Goal: Task Accomplishment & Management: Complete application form

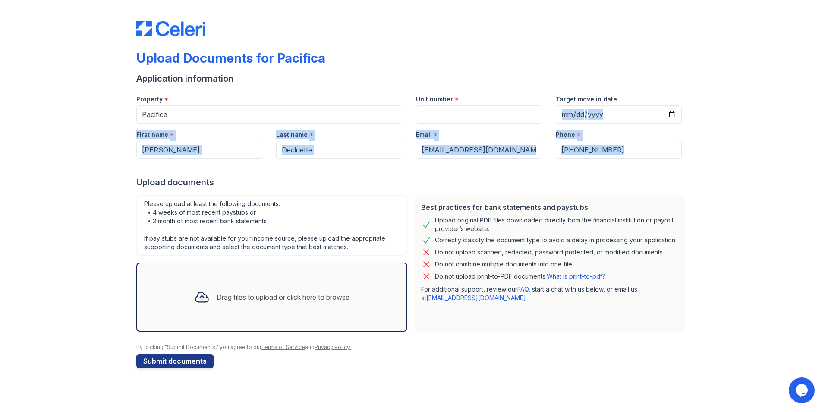
drag, startPoint x: 825, startPoint y: 88, endPoint x: 818, endPoint y: 160, distance: 72.8
click at [818, 160] on div "Upload Documents for Pacifica Application information Property * Pacifica Unit …" at bounding box center [412, 206] width 825 height 412
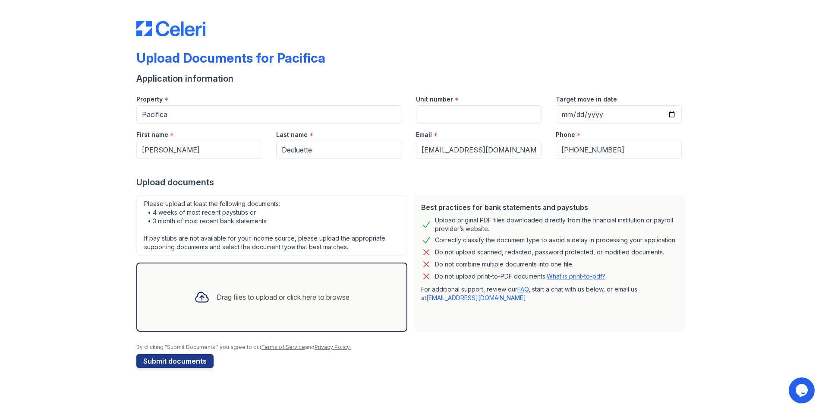
drag, startPoint x: 822, startPoint y: 132, endPoint x: 726, endPoint y: 192, distance: 113.4
click at [726, 192] on div "Upload Documents for Pacifica Application information Property * Pacifica Unit …" at bounding box center [413, 192] width 798 height 385
click at [162, 363] on button "Submit documents" at bounding box center [174, 361] width 77 height 14
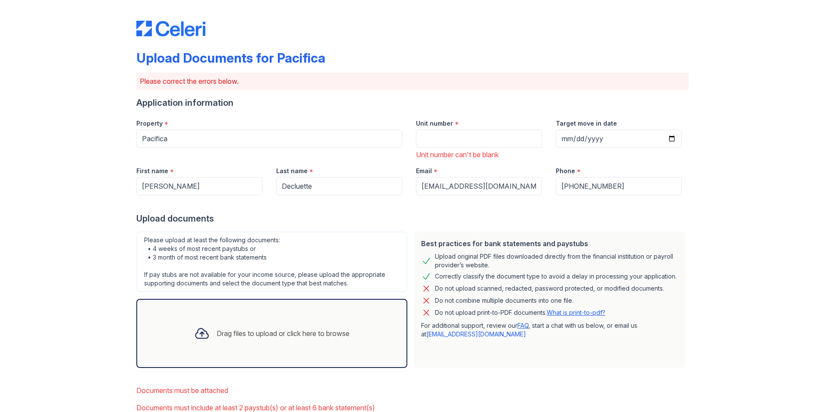
scroll to position [54, 0]
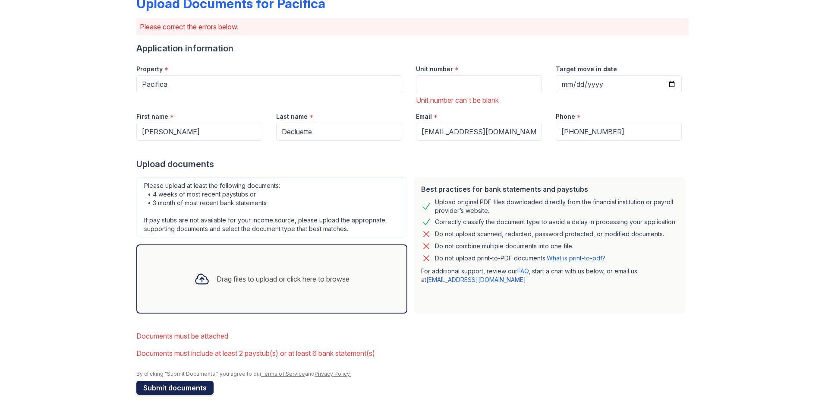
click at [177, 386] on button "Submit documents" at bounding box center [174, 388] width 77 height 14
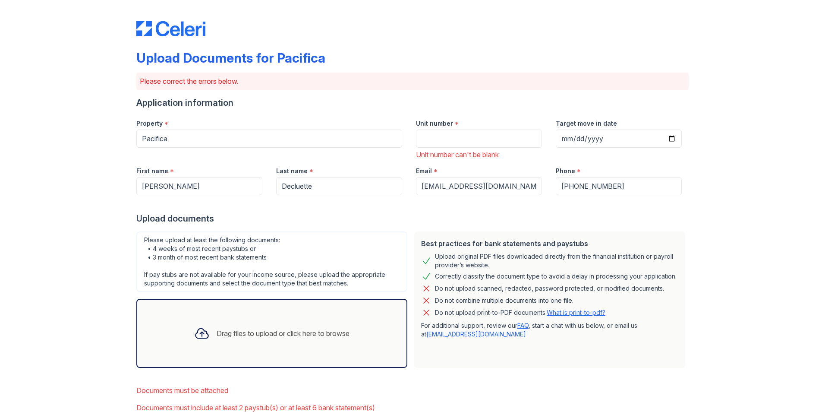
click at [255, 343] on div "Drag files to upload or click here to browse" at bounding box center [271, 333] width 169 height 29
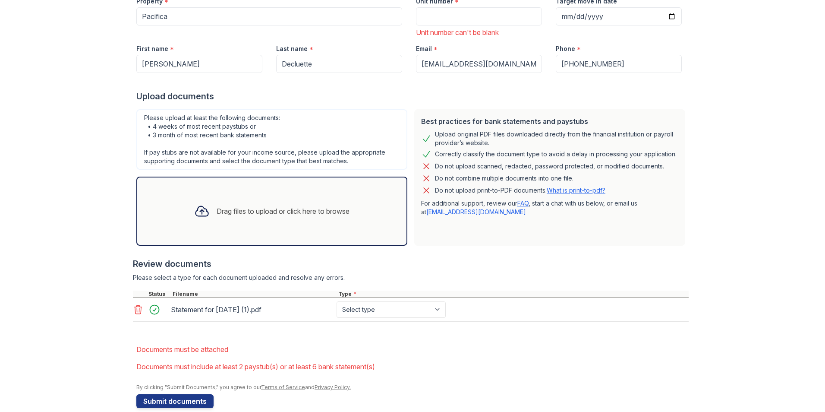
scroll to position [125, 0]
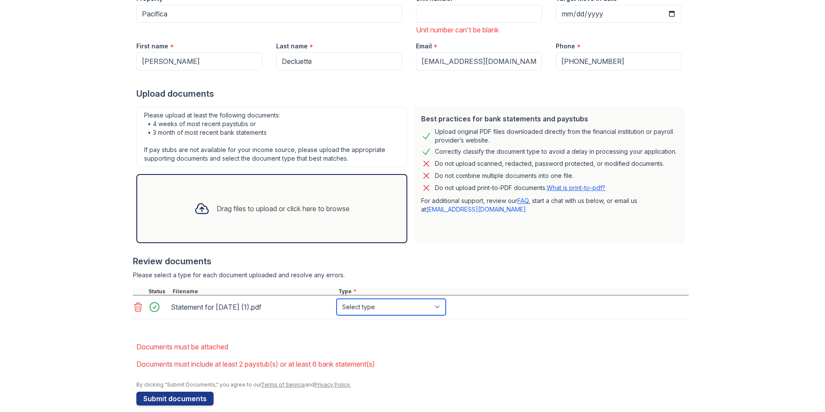
click at [386, 311] on select "Select type Paystub Bank Statement Offer Letter Tax Documents Benefit Award Let…" at bounding box center [391, 307] width 109 height 16
select select "paystub"
click at [337, 299] on select "Select type Paystub Bank Statement Offer Letter Tax Documents Benefit Award Let…" at bounding box center [391, 307] width 109 height 16
click at [205, 221] on div "Drag files to upload or click here to browse" at bounding box center [271, 208] width 169 height 29
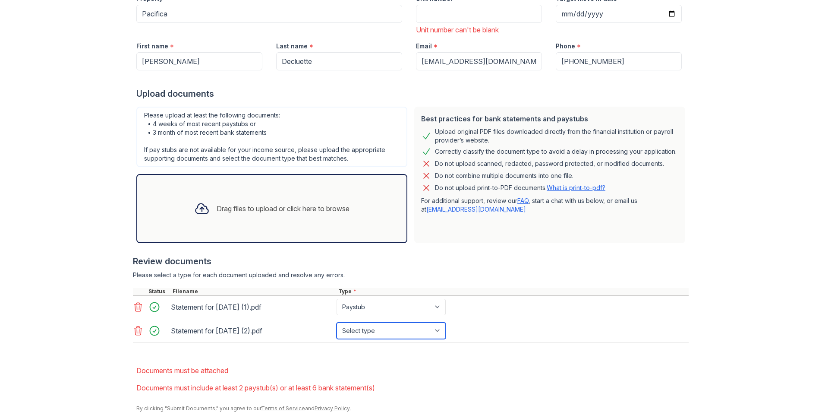
click at [357, 331] on select "Select type Paystub Bank Statement Offer Letter Tax Documents Benefit Award Let…" at bounding box center [391, 330] width 109 height 16
select select "paystub"
click at [337, 322] on select "Select type Paystub Bank Statement Offer Letter Tax Documents Benefit Award Let…" at bounding box center [391, 330] width 109 height 16
click at [232, 210] on div "Drag files to upload or click here to browse" at bounding box center [283, 208] width 133 height 10
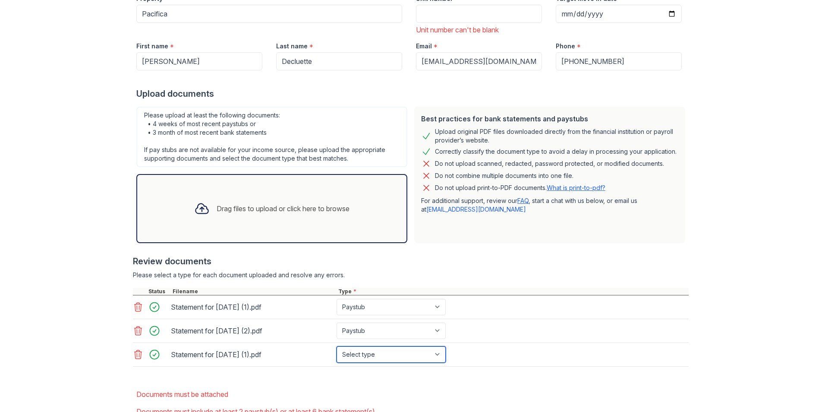
click at [347, 351] on select "Select type Paystub Bank Statement Offer Letter Tax Documents Benefit Award Let…" at bounding box center [391, 354] width 109 height 16
select select "paystub"
click at [337, 346] on select "Select type Paystub Bank Statement Offer Letter Tax Documents Benefit Award Let…" at bounding box center [391, 354] width 109 height 16
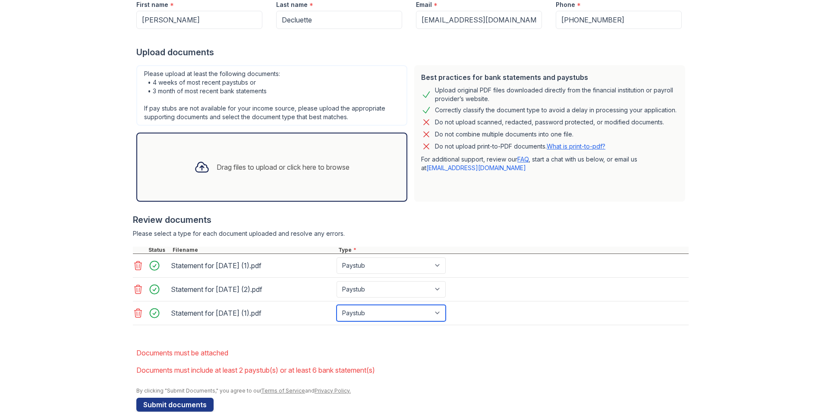
scroll to position [183, 0]
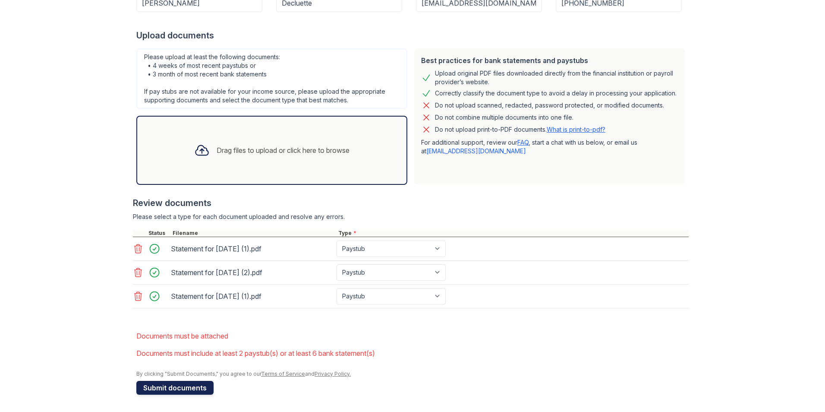
click at [187, 388] on button "Submit documents" at bounding box center [174, 388] width 77 height 14
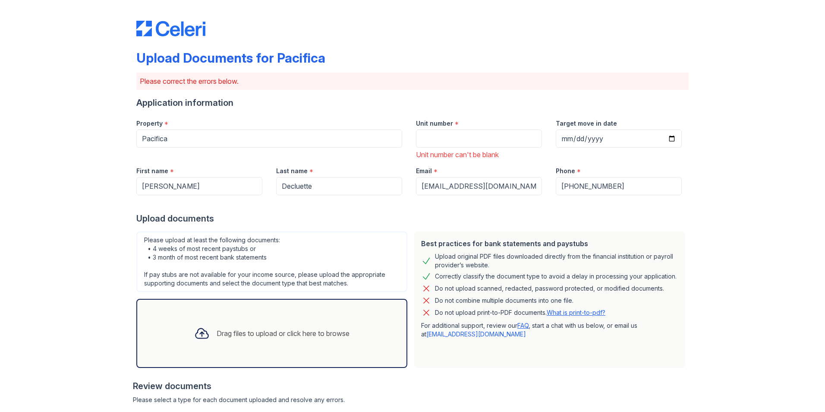
click at [235, 388] on div "Review documents" at bounding box center [411, 386] width 556 height 12
drag, startPoint x: 235, startPoint y: 388, endPoint x: 208, endPoint y: 404, distance: 31.5
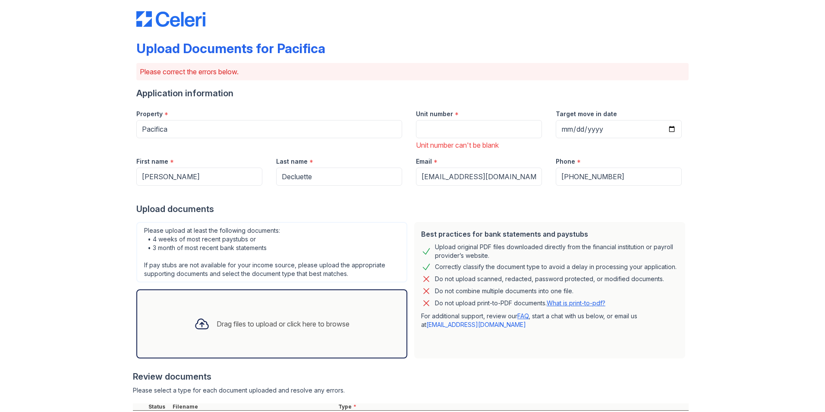
scroll to position [0, 0]
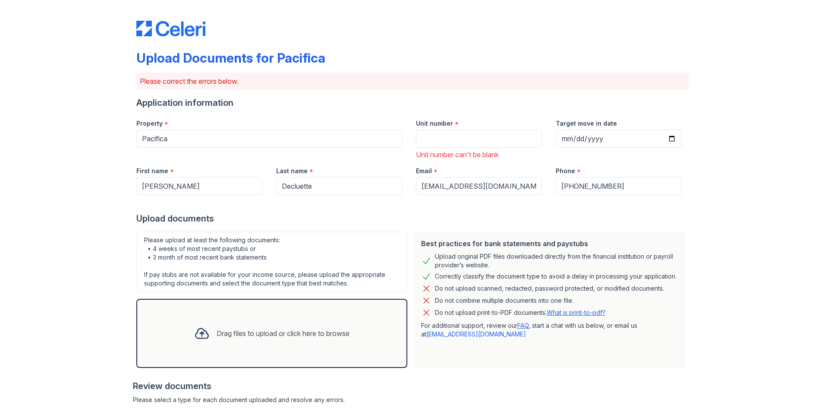
click at [254, 331] on div "Drag files to upload or click here to browse" at bounding box center [283, 333] width 133 height 10
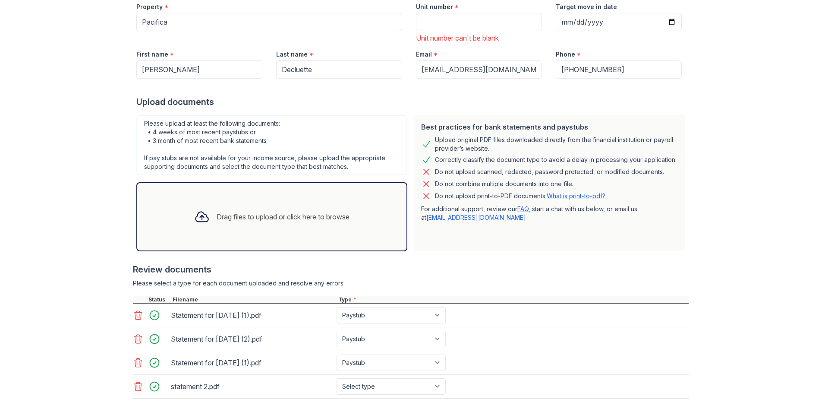
scroll to position [136, 0]
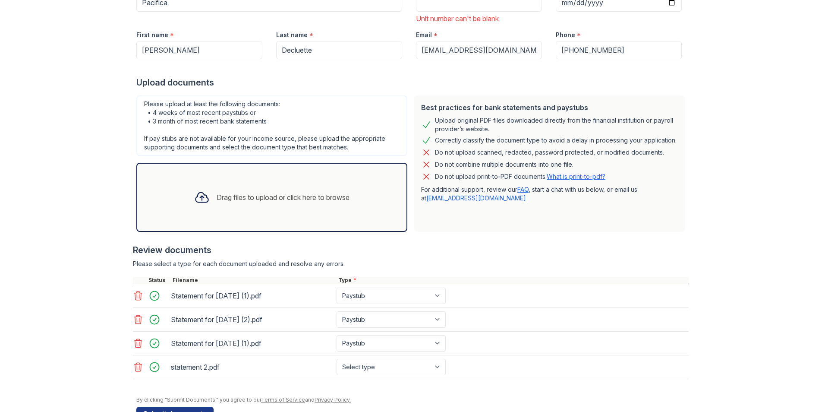
click at [200, 371] on div "statement 2.pdf" at bounding box center [252, 367] width 162 height 14
drag, startPoint x: 200, startPoint y: 371, endPoint x: 189, endPoint y: 368, distance: 11.9
click at [189, 368] on div "statement 2.pdf" at bounding box center [252, 367] width 162 height 14
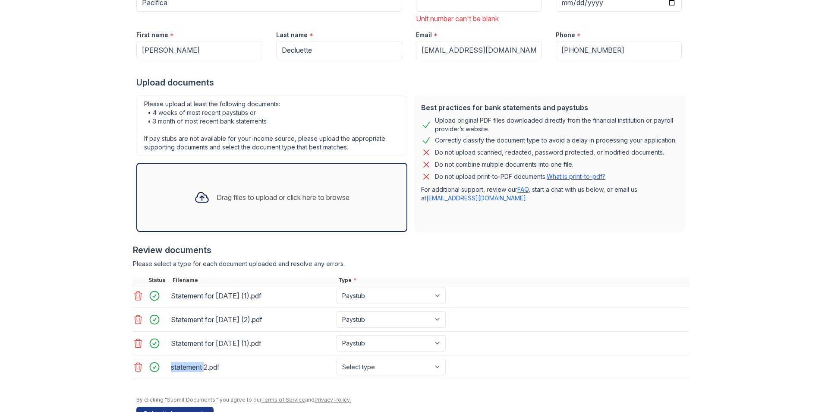
click at [189, 368] on div "statement 2.pdf" at bounding box center [252, 367] width 162 height 14
drag, startPoint x: 189, startPoint y: 368, endPoint x: 156, endPoint y: 365, distance: 32.9
click at [156, 365] on div at bounding box center [157, 367] width 24 height 12
click at [150, 368] on div at bounding box center [157, 367] width 24 height 12
click at [410, 363] on select "Select type Paystub Bank Statement Offer Letter Tax Documents Benefit Award Let…" at bounding box center [391, 367] width 109 height 16
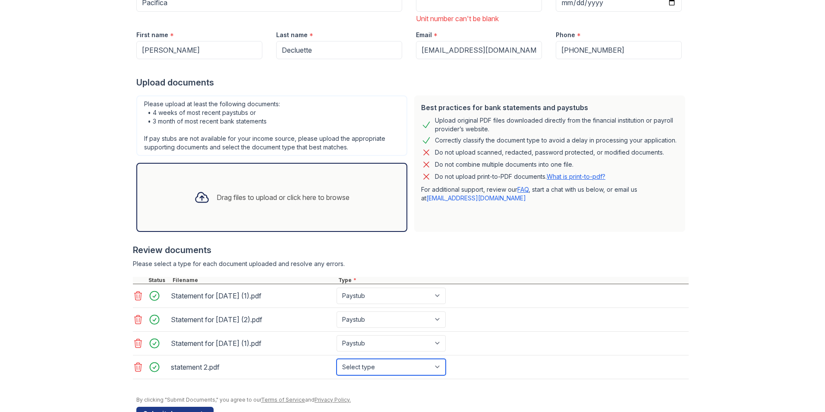
select select "bank_statement"
click at [337, 359] on select "Select type Paystub Bank Statement Offer Letter Tax Documents Benefit Award Let…" at bounding box center [391, 367] width 109 height 16
click at [278, 191] on div "Drag files to upload or click here to browse" at bounding box center [271, 197] width 169 height 29
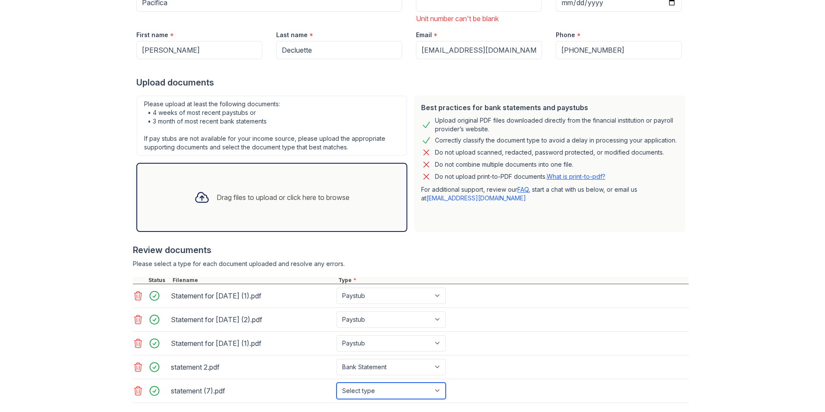
click at [380, 385] on select "Select type Paystub Bank Statement Offer Letter Tax Documents Benefit Award Let…" at bounding box center [391, 390] width 109 height 16
select select "bank_statement"
click at [337, 382] on select "Select type Paystub Bank Statement Offer Letter Tax Documents Benefit Award Let…" at bounding box center [391, 390] width 109 height 16
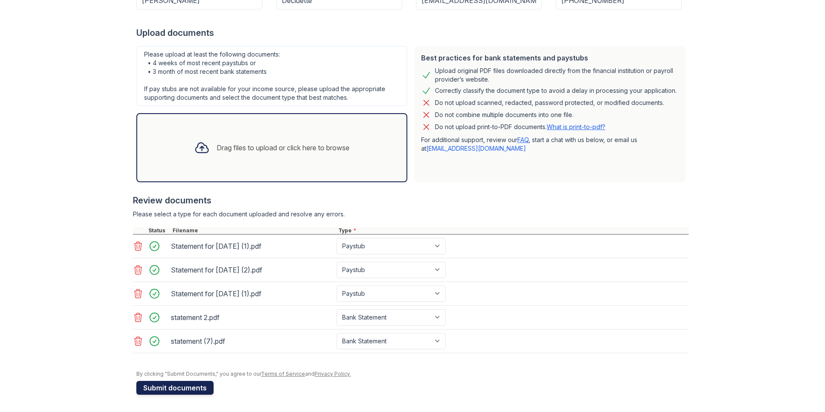
click at [183, 384] on button "Submit documents" at bounding box center [174, 388] width 77 height 14
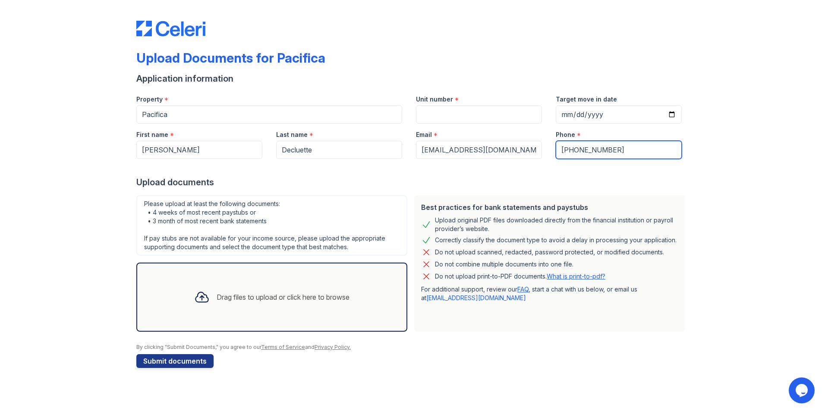
click at [609, 151] on input "[PHONE_NUMBER]" at bounding box center [619, 150] width 126 height 18
type input "+12145241933"
click at [568, 182] on div "Upload documents" at bounding box center [412, 182] width 552 height 12
click at [180, 359] on button "Submit documents" at bounding box center [174, 361] width 77 height 14
